Goal: Find specific page/section: Find specific page/section

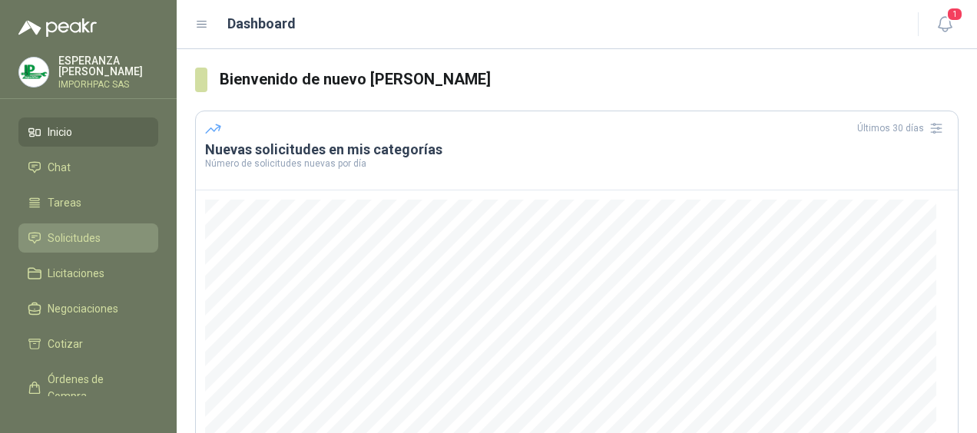
click at [66, 235] on span "Solicitudes" at bounding box center [74, 238] width 53 height 17
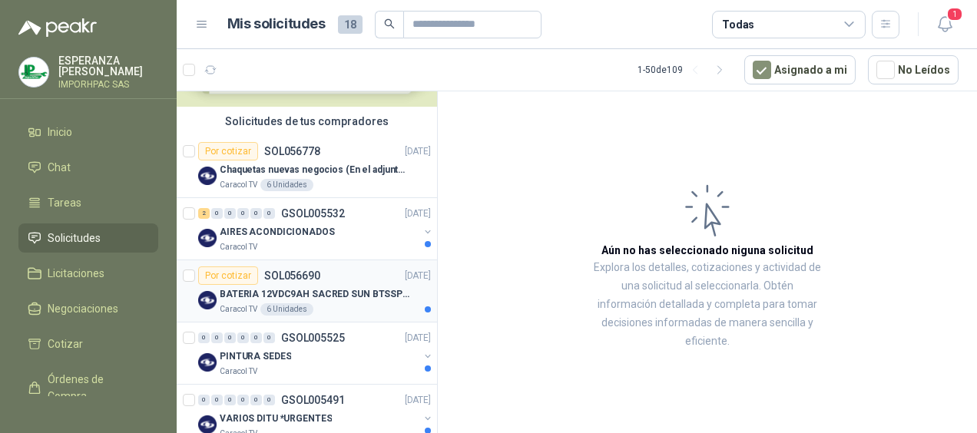
scroll to position [154, 0]
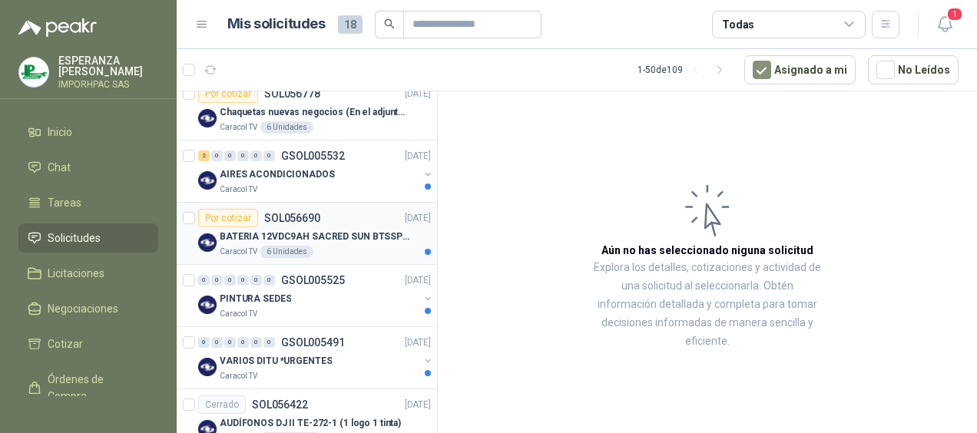
click at [227, 210] on div "Por cotizar" at bounding box center [228, 218] width 60 height 18
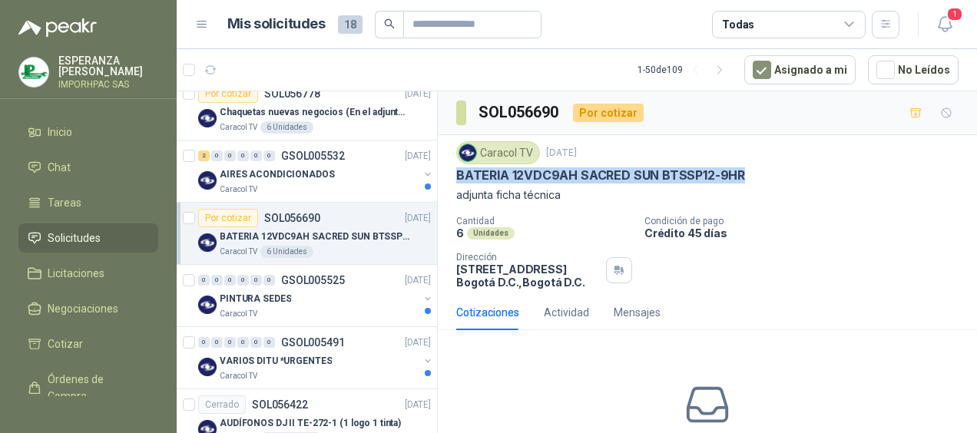
drag, startPoint x: 457, startPoint y: 173, endPoint x: 763, endPoint y: 173, distance: 306.5
click at [763, 173] on div "BATERIA 12VDC9AH SACRED SUN BTSSP12-9HR" at bounding box center [707, 175] width 502 height 16
drag, startPoint x: 763, startPoint y: 173, endPoint x: 671, endPoint y: 171, distance: 93.0
copy p "BATERIA 12VDC9AH SACRED SUN BTSSP12-9HR"
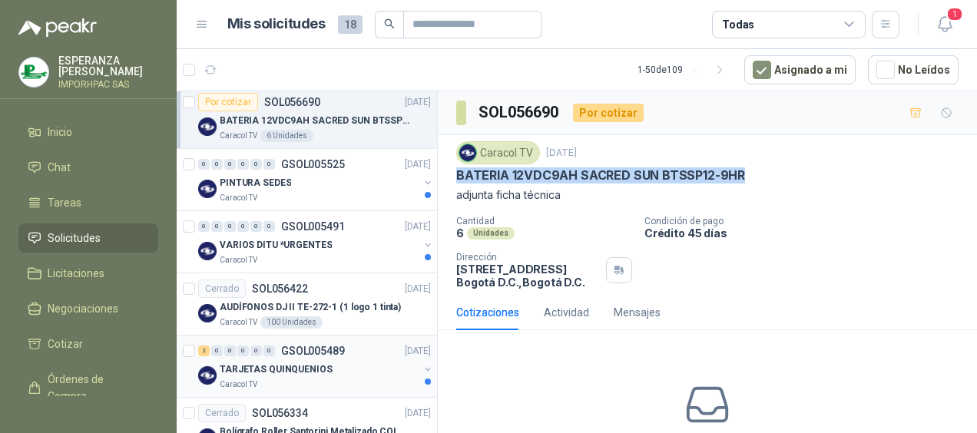
scroll to position [230, 0]
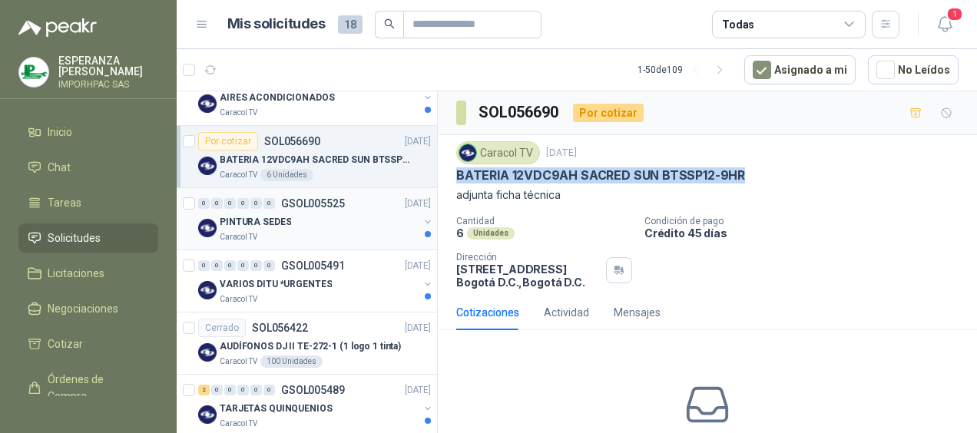
click at [234, 216] on p "PINTURA SEDES" at bounding box center [255, 222] width 71 height 15
